Goal: Task Accomplishment & Management: Manage account settings

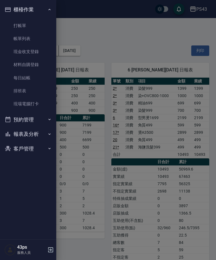
scroll to position [3, 0]
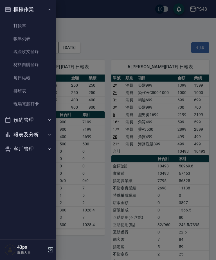
click at [34, 78] on link "每日結帳" at bounding box center [28, 77] width 52 height 13
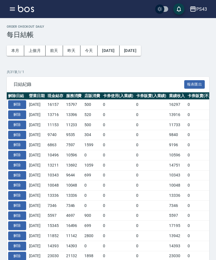
click at [15, 14] on button "button" at bounding box center [12, 8] width 11 height 11
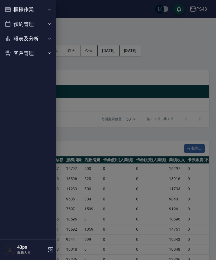
click at [32, 40] on button "報表及分析" at bounding box center [28, 38] width 52 height 15
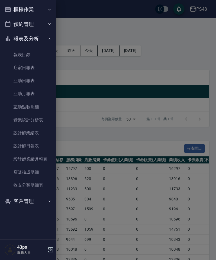
click at [37, 144] on link "設計師日報表" at bounding box center [28, 145] width 52 height 13
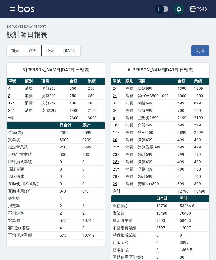
click at [10, 11] on icon "button" at bounding box center [12, 9] width 7 height 7
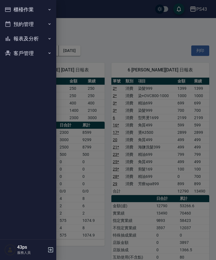
click at [21, 37] on button "報表及分析" at bounding box center [28, 38] width 52 height 15
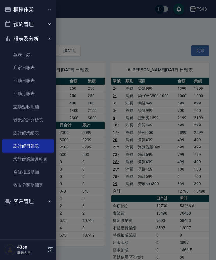
click at [9, 79] on link "互助日報表" at bounding box center [28, 80] width 52 height 13
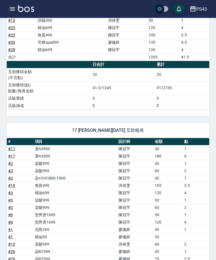
scroll to position [370, 0]
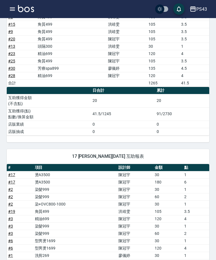
click at [10, 6] on icon "button" at bounding box center [12, 9] width 7 height 7
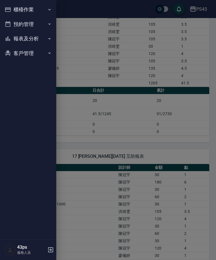
click at [73, 161] on div at bounding box center [108, 130] width 216 height 260
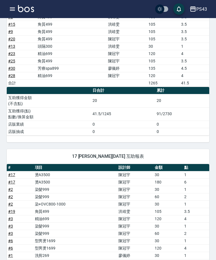
click at [133, 128] on td "0" at bounding box center [123, 131] width 64 height 7
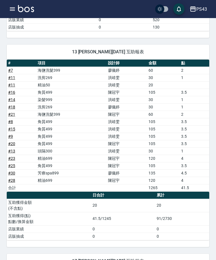
scroll to position [265, 0]
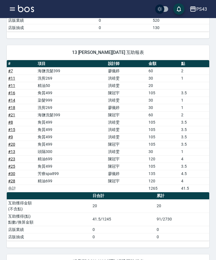
click at [119, 156] on td "陳冠宇" at bounding box center [127, 158] width 41 height 7
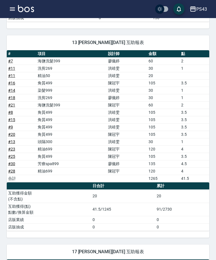
scroll to position [275, 0]
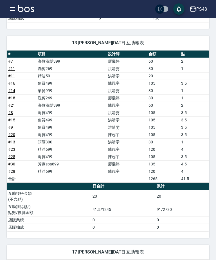
click at [8, 12] on button "button" at bounding box center [12, 8] width 11 height 11
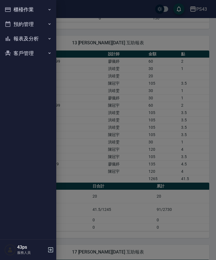
click at [9, 10] on icon "button" at bounding box center [8, 9] width 7 height 7
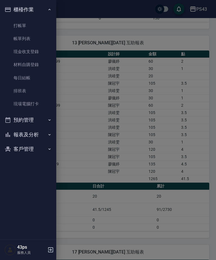
click at [37, 36] on link "帳單列表" at bounding box center [28, 38] width 52 height 13
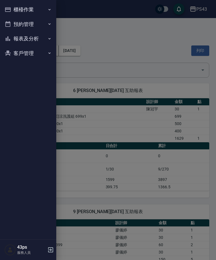
click at [40, 38] on button "報表及分析" at bounding box center [28, 38] width 52 height 15
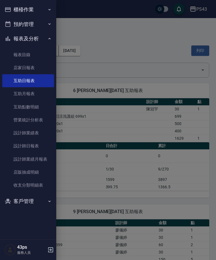
click at [42, 145] on link "設計師日報表" at bounding box center [28, 145] width 52 height 13
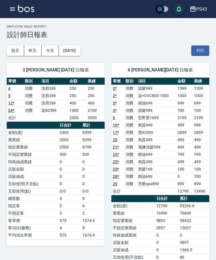
click at [30, 49] on button "昨天" at bounding box center [32, 50] width 17 height 10
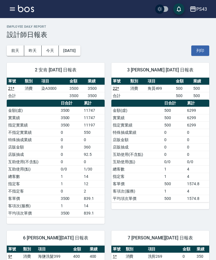
click at [48, 50] on button "今天" at bounding box center [50, 50] width 17 height 10
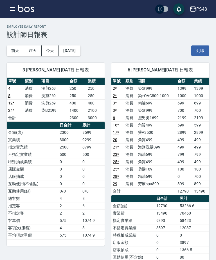
click at [8, 46] on button "前天" at bounding box center [15, 50] width 17 height 10
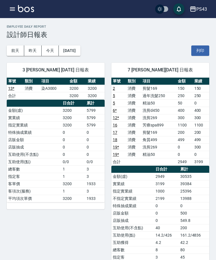
click at [80, 52] on button "[DATE]" at bounding box center [69, 50] width 21 height 10
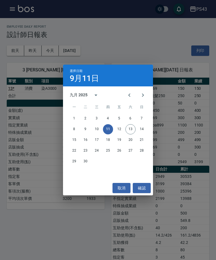
click at [97, 128] on button "10" at bounding box center [97, 129] width 10 height 10
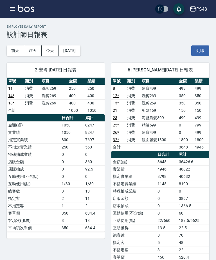
scroll to position [10, 0]
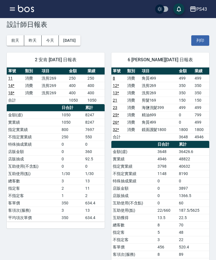
click at [131, 258] on td "平均項次單價" at bounding box center [134, 261] width 45 height 7
click at [4, 12] on div "PS43 登出" at bounding box center [108, 9] width 216 height 18
click at [10, 11] on icon "button" at bounding box center [12, 8] width 5 height 3
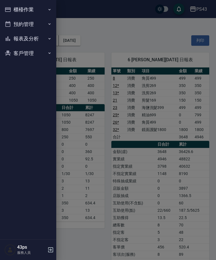
click at [9, 12] on icon "button" at bounding box center [8, 9] width 7 height 7
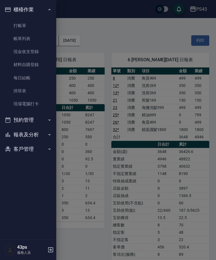
click at [16, 39] on link "帳單列表" at bounding box center [28, 38] width 52 height 13
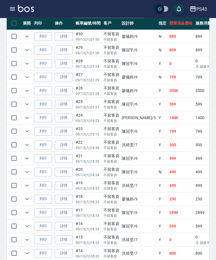
scroll to position [186, 0]
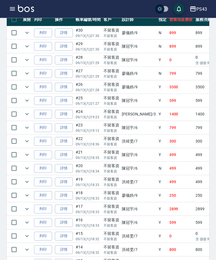
click at [67, 208] on link "詳情" at bounding box center [64, 209] width 18 height 9
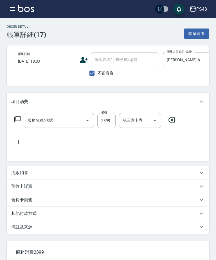
type input "2025/09/13 18:33"
checkbox input "true"
type input "陳冠宇-6"
type input "燙A3500(31)"
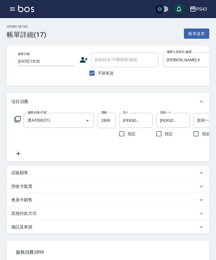
click at [109, 122] on input "2899" at bounding box center [106, 120] width 18 height 15
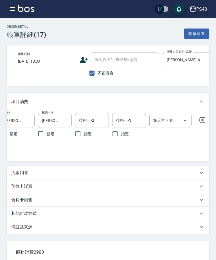
scroll to position [0, 118]
type input "2900"
click at [170, 121] on div "第三方卡券 第三方卡券" at bounding box center [171, 120] width 42 height 15
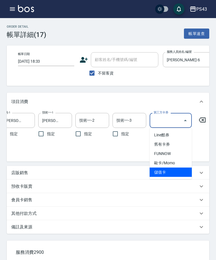
click at [170, 174] on span "儲值卡" at bounding box center [171, 171] width 42 height 9
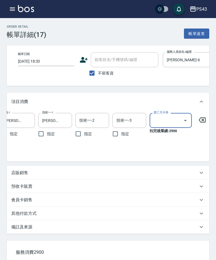
type input "儲值卡"
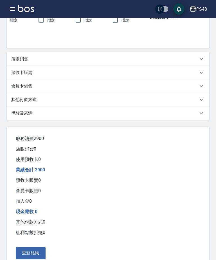
scroll to position [113, 0]
click at [39, 259] on button "重新結帳" at bounding box center [31, 253] width 30 height 12
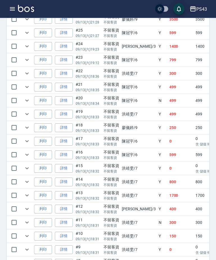
scroll to position [267, 0]
click at [68, 140] on link "詳情" at bounding box center [64, 141] width 18 height 9
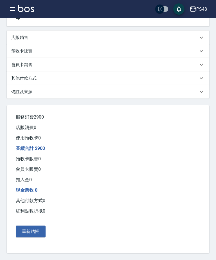
type input "2025/09/13 18:33"
checkbox input "true"
type input "陳冠宇-6"
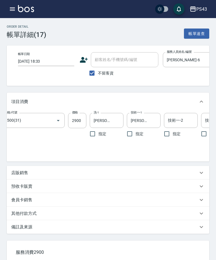
click at [13, 6] on icon "button" at bounding box center [12, 9] width 7 height 7
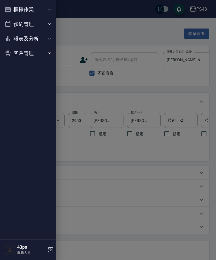
click at [12, 4] on button "櫃檯作業" at bounding box center [28, 9] width 52 height 15
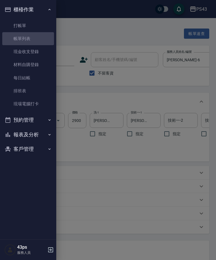
click at [37, 44] on link "帳單列表" at bounding box center [28, 38] width 52 height 13
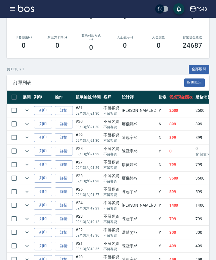
scroll to position [109, 0]
click at [66, 153] on link "詳情" at bounding box center [64, 151] width 18 height 9
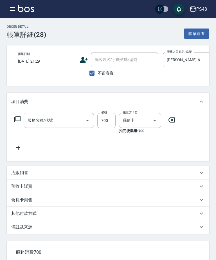
type input "2025/09/13 21:29"
checkbox input "true"
type input "陳冠宇-6"
type input "精油699(669)"
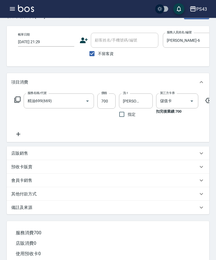
scroll to position [19, 0]
click at [112, 101] on input "700" at bounding box center [106, 100] width 18 height 15
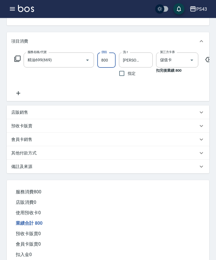
scroll to position [0, 0]
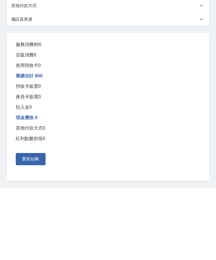
type input "800"
click at [32, 225] on button "重新結帳" at bounding box center [31, 231] width 30 height 12
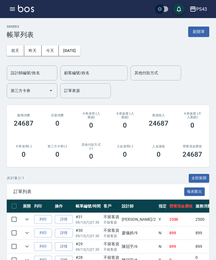
click at [14, 13] on button "button" at bounding box center [12, 8] width 11 height 11
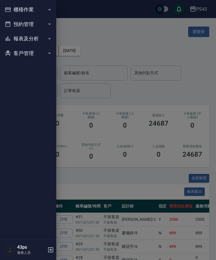
click at [13, 11] on button "櫃檯作業" at bounding box center [28, 9] width 52 height 15
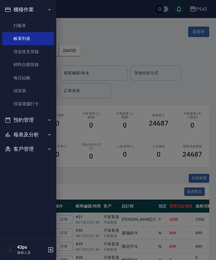
click at [40, 134] on button "報表及分析" at bounding box center [28, 134] width 52 height 15
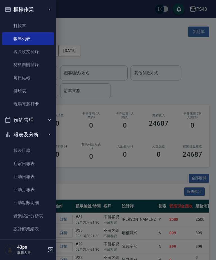
click at [36, 177] on link "互助日報表" at bounding box center [28, 176] width 52 height 13
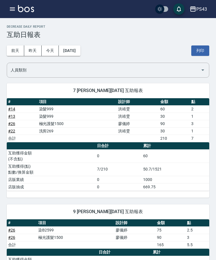
click at [53, 46] on button "今天" at bounding box center [50, 50] width 17 height 10
click at [13, 7] on icon "button" at bounding box center [12, 9] width 7 height 7
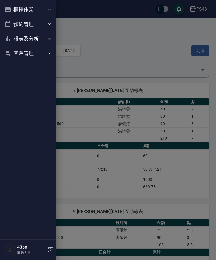
click at [21, 37] on button "報表及分析" at bounding box center [28, 38] width 52 height 15
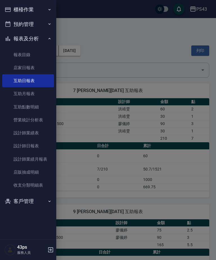
click at [20, 132] on link "設計師業績表" at bounding box center [28, 132] width 52 height 13
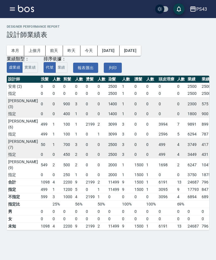
click at [10, 9] on icon "button" at bounding box center [12, 8] width 5 height 3
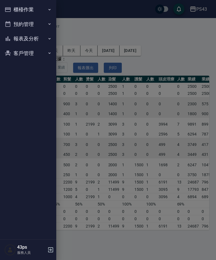
click at [20, 36] on button "報表及分析" at bounding box center [28, 38] width 52 height 15
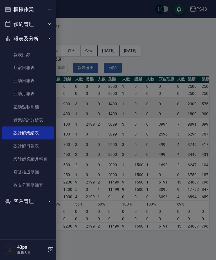
click at [21, 145] on link "設計師日報表" at bounding box center [28, 145] width 52 height 13
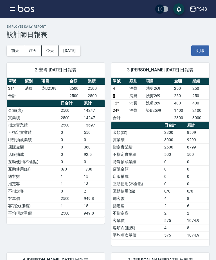
click at [14, 6] on icon "button" at bounding box center [12, 9] width 7 height 7
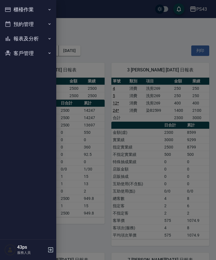
click at [43, 43] on button "報表及分析" at bounding box center [28, 38] width 52 height 15
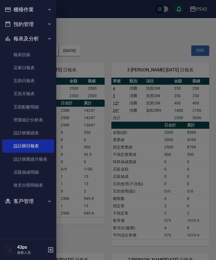
click at [42, 80] on link "互助日報表" at bounding box center [28, 80] width 52 height 13
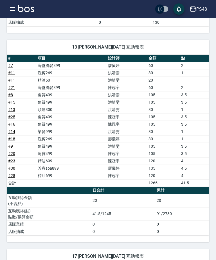
scroll to position [269, 0]
